Goal: Find specific page/section: Find specific page/section

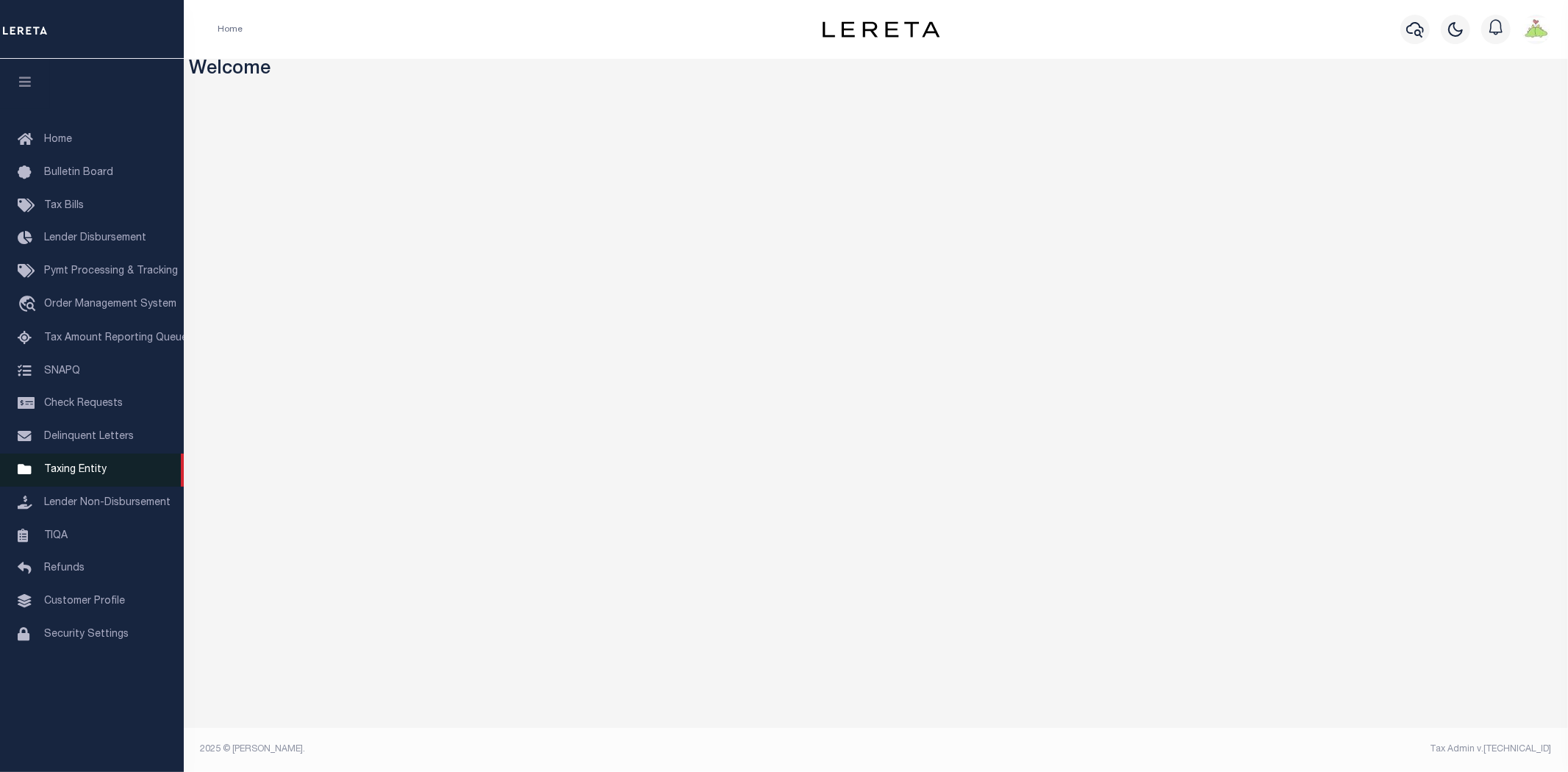
click at [53, 471] on span "Taxing Entity" at bounding box center [76, 470] width 63 height 11
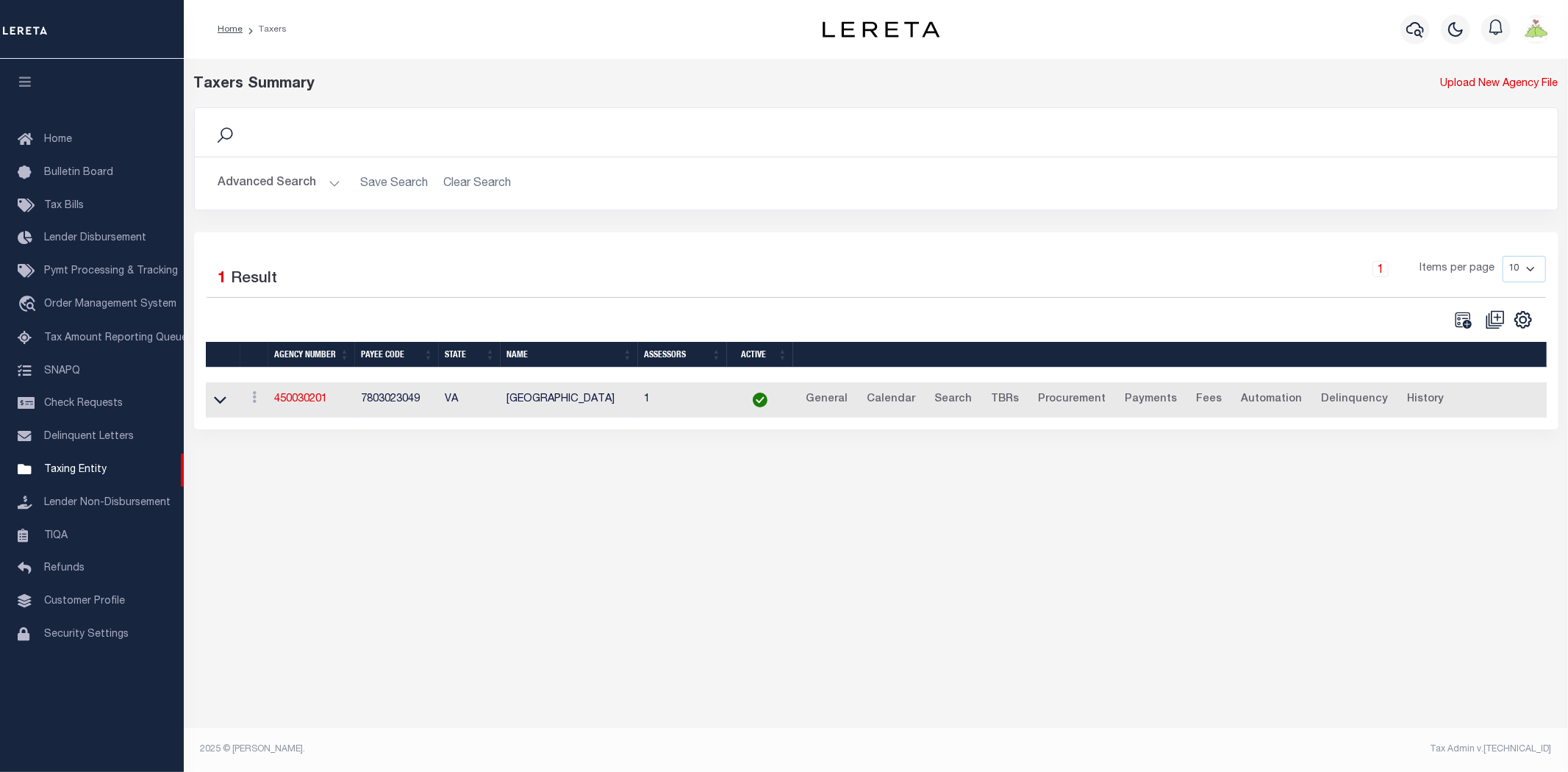
click at [275, 182] on button "Advanced Search" at bounding box center [279, 184] width 122 height 29
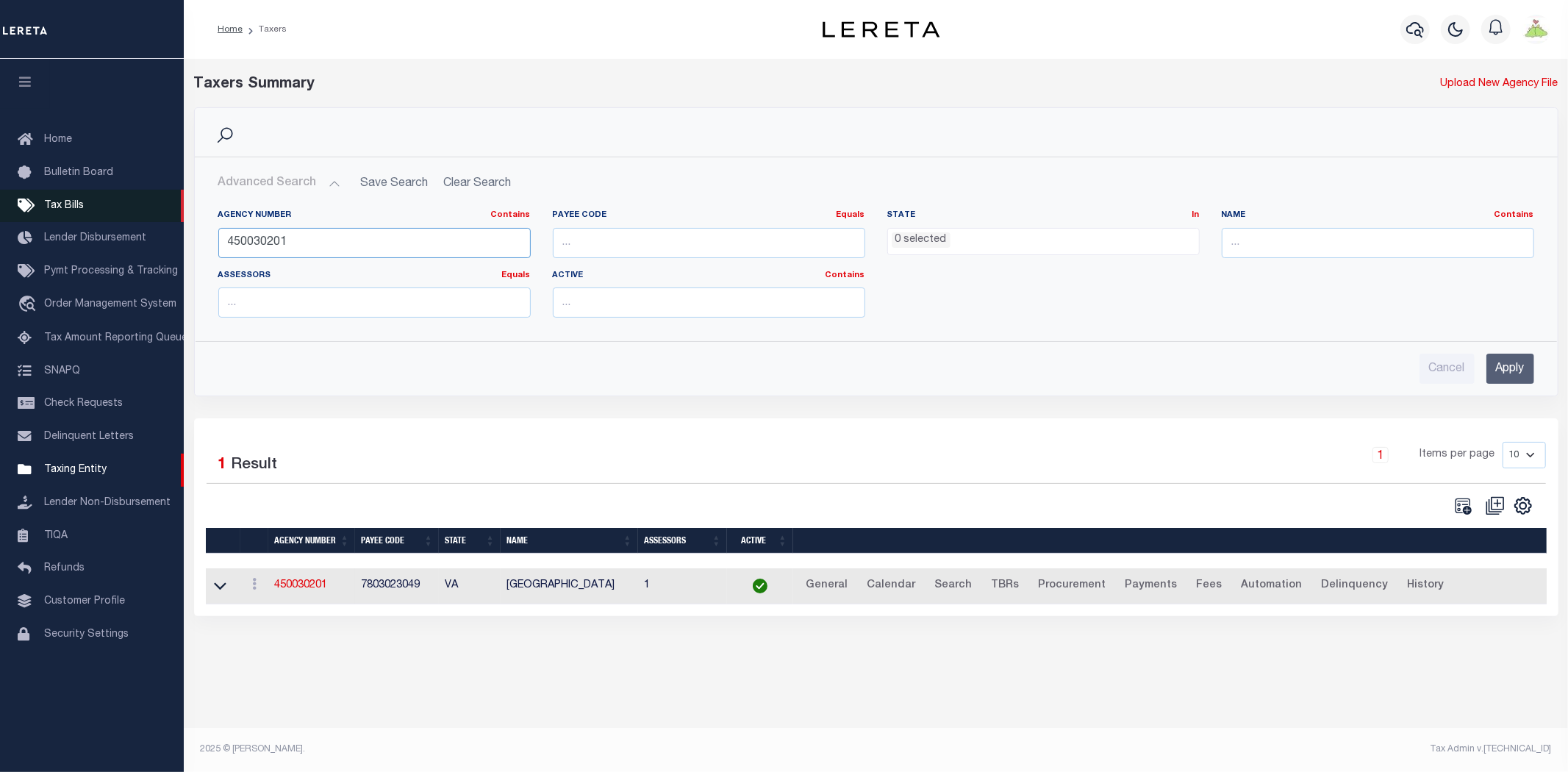
drag, startPoint x: 343, startPoint y: 244, endPoint x: 162, endPoint y: 206, distance: 184.9
click at [162, 206] on div "Home Taxers Profile" at bounding box center [784, 377] width 1568 height 754
type input "310070612"
click at [1494, 370] on input "Apply" at bounding box center [1509, 368] width 47 height 30
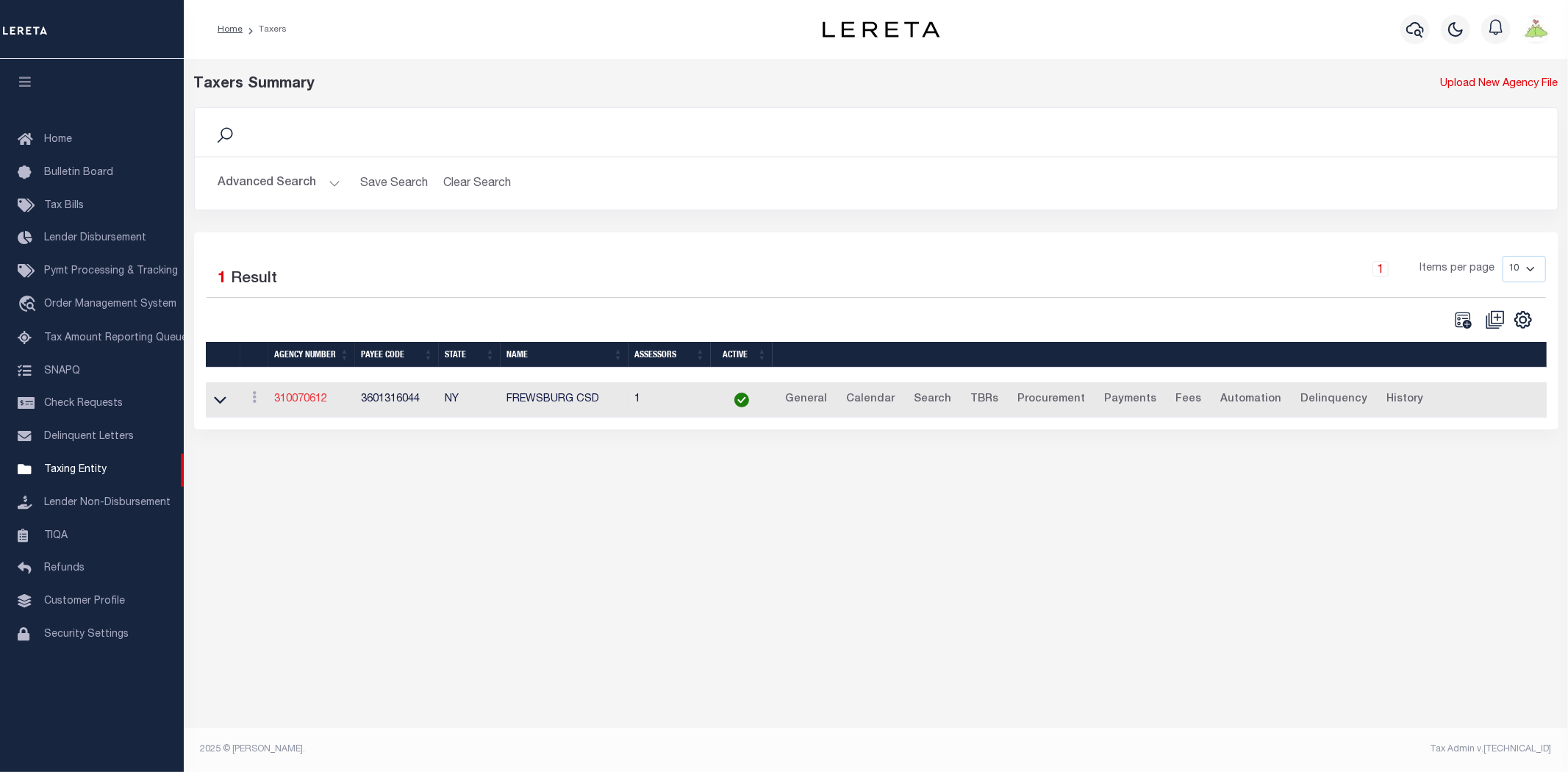
click at [288, 395] on link "310070612" at bounding box center [300, 399] width 53 height 11
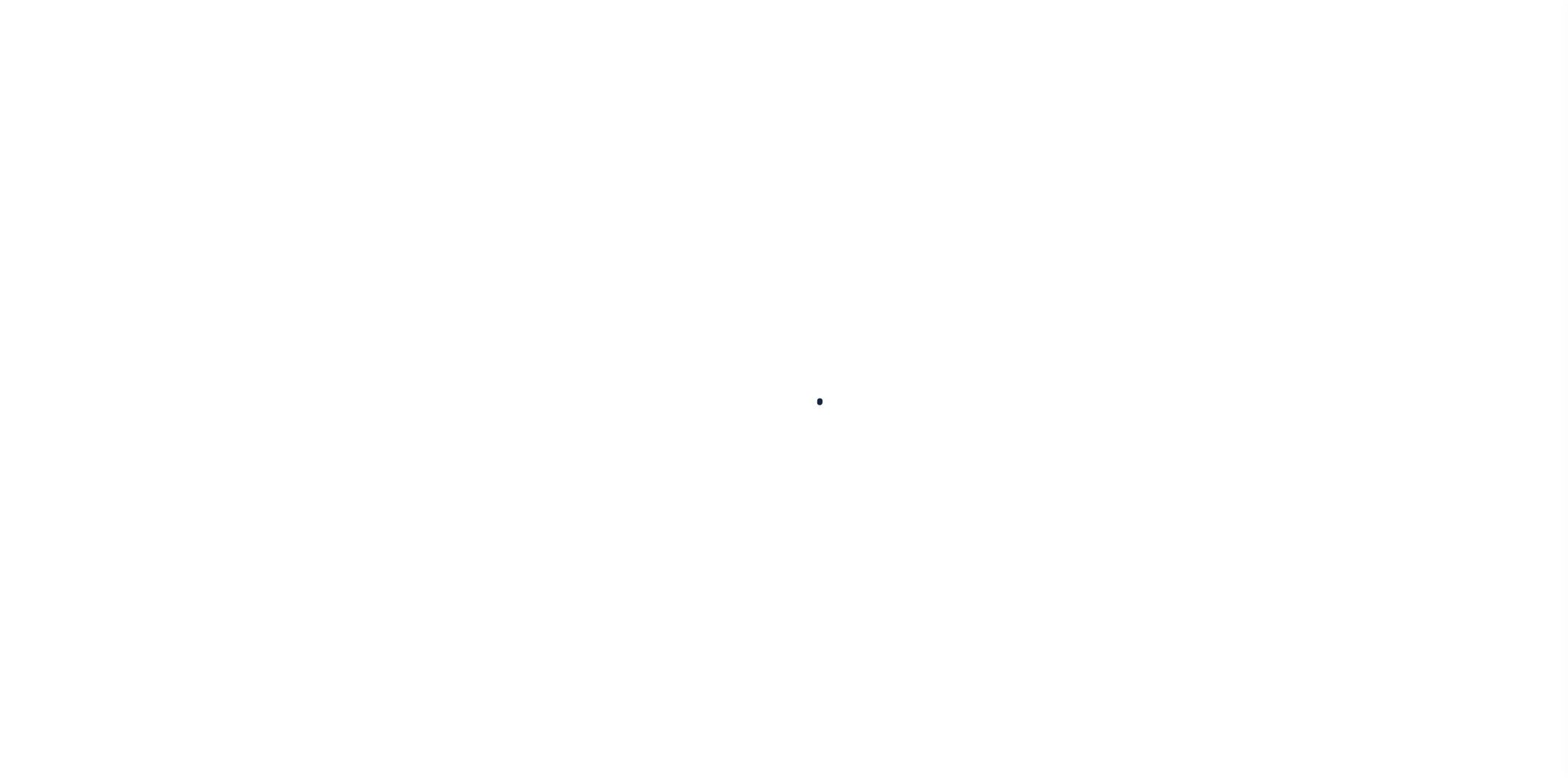
select select
checkbox input "false"
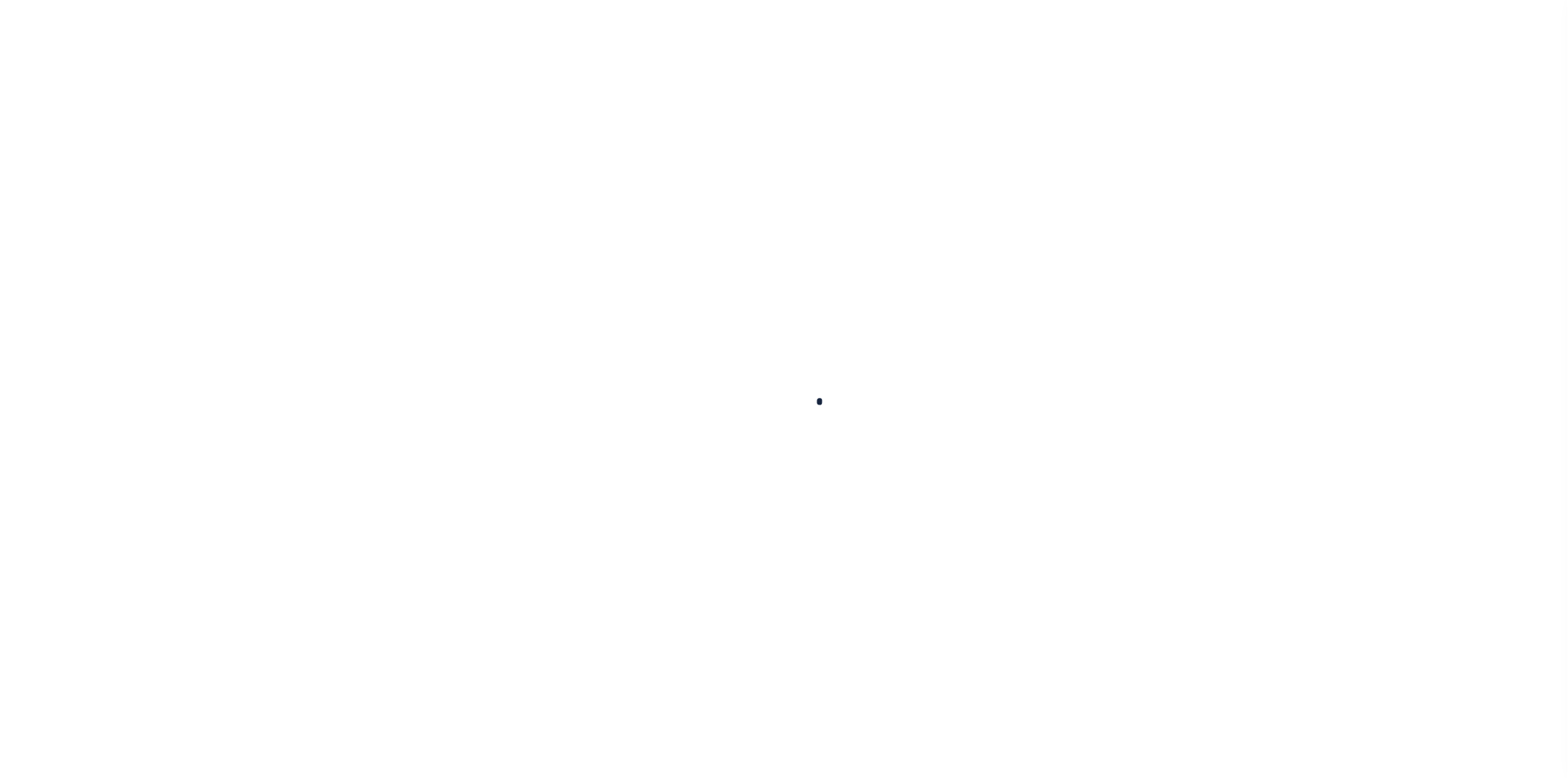
checkbox input "false"
type input "3601316044"
